Goal: Transaction & Acquisition: Purchase product/service

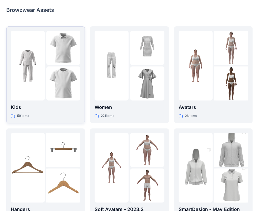
click at [64, 103] on div "Kids 59 items" at bounding box center [46, 75] width 70 height 88
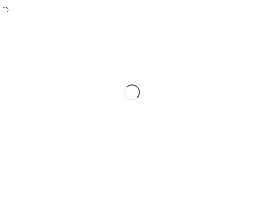
click at [64, 103] on div "Loading..." at bounding box center [131, 92] width 251 height 132
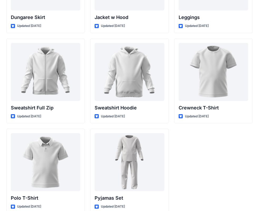
scroll to position [1622, 0]
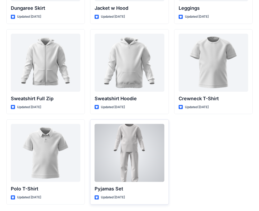
click at [148, 148] on div at bounding box center [130, 153] width 70 height 58
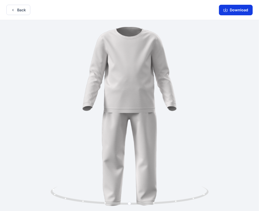
click at [228, 11] on icon "button" at bounding box center [225, 10] width 4 height 3
